Goal: Task Accomplishment & Management: Manage account settings

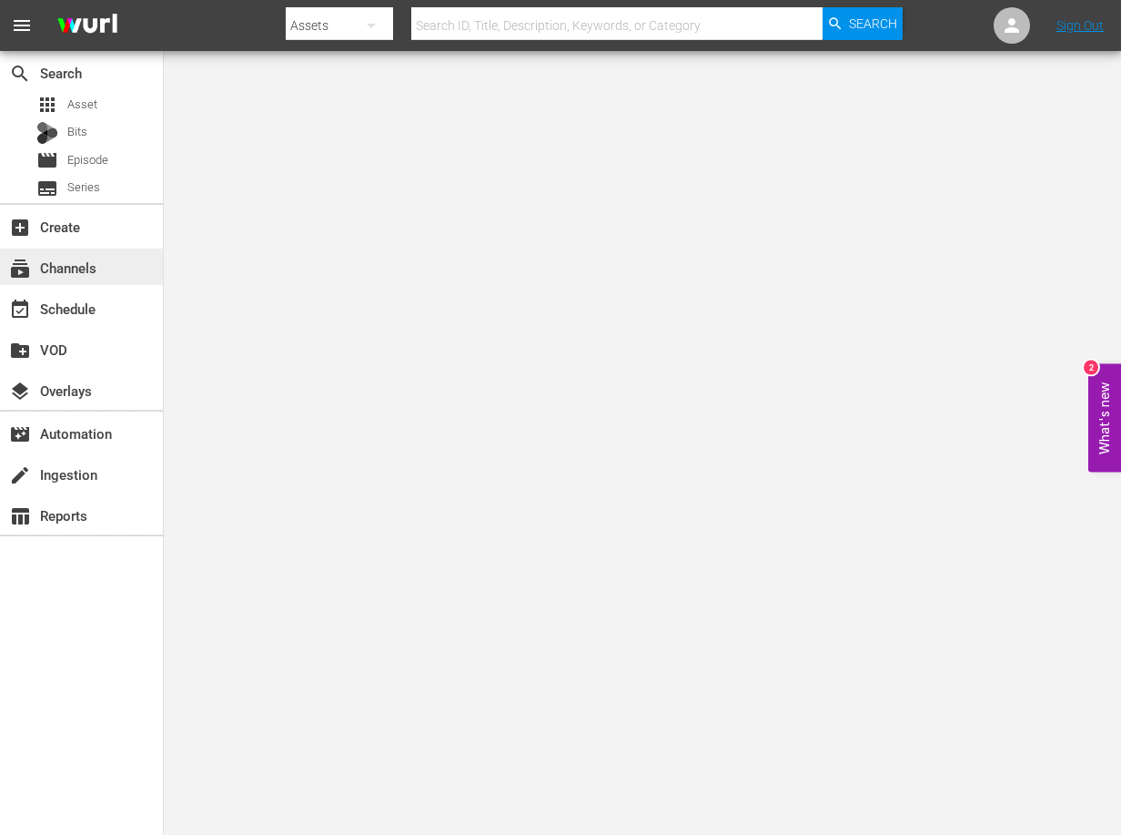
click at [71, 279] on div "subscriptions Channels" at bounding box center [81, 266] width 163 height 36
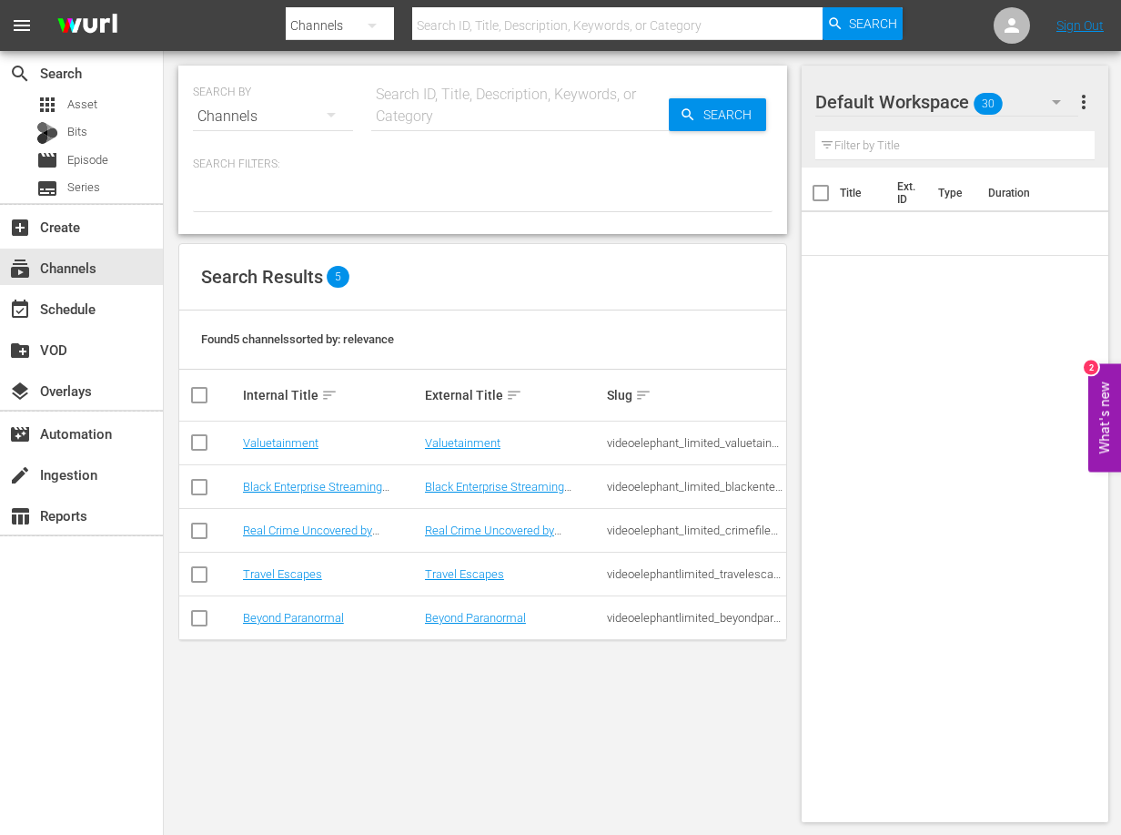
click at [202, 526] on input "checkbox" at bounding box center [199, 534] width 22 height 22
checkbox input "true"
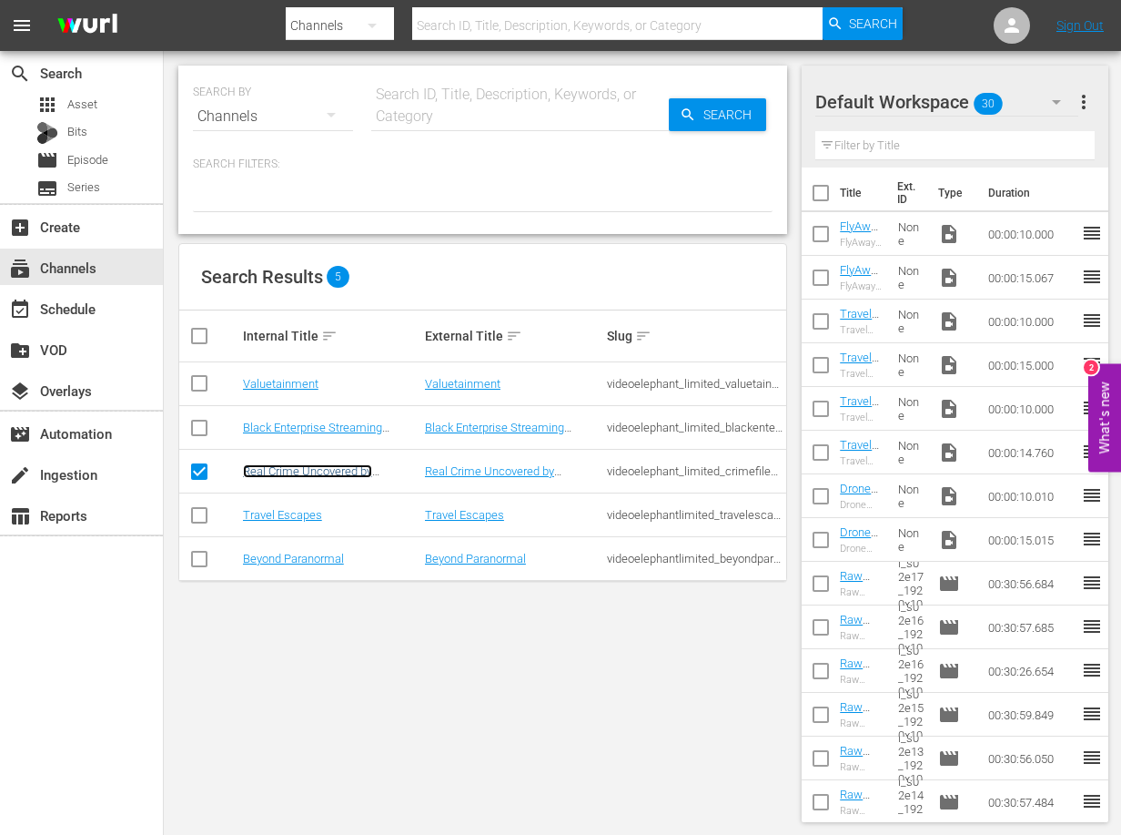
click at [280, 469] on link "Real Crime Uncovered by VideoElephant (PKA Crime Files)" at bounding box center [326, 477] width 167 height 27
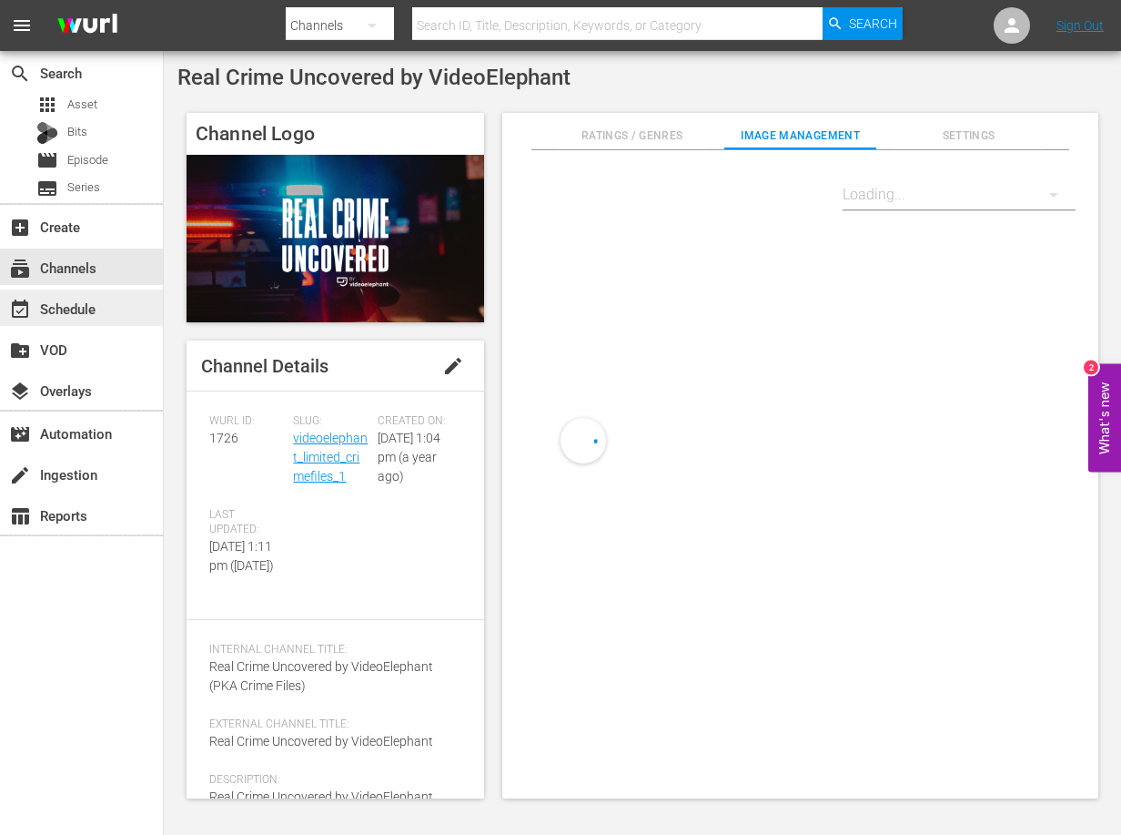
click at [73, 303] on div "event_available Schedule" at bounding box center [51, 306] width 102 height 16
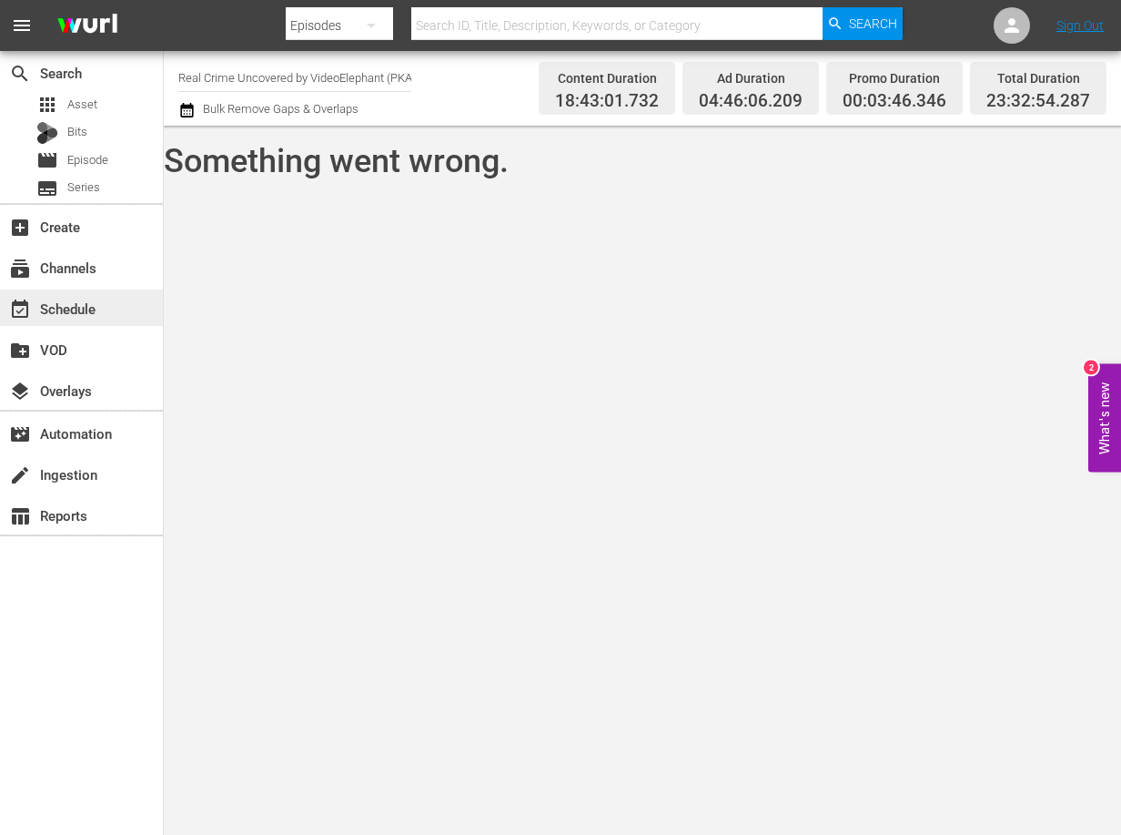
click at [73, 314] on div "event_available Schedule" at bounding box center [51, 306] width 102 height 16
